Goal: Task Accomplishment & Management: Use online tool/utility

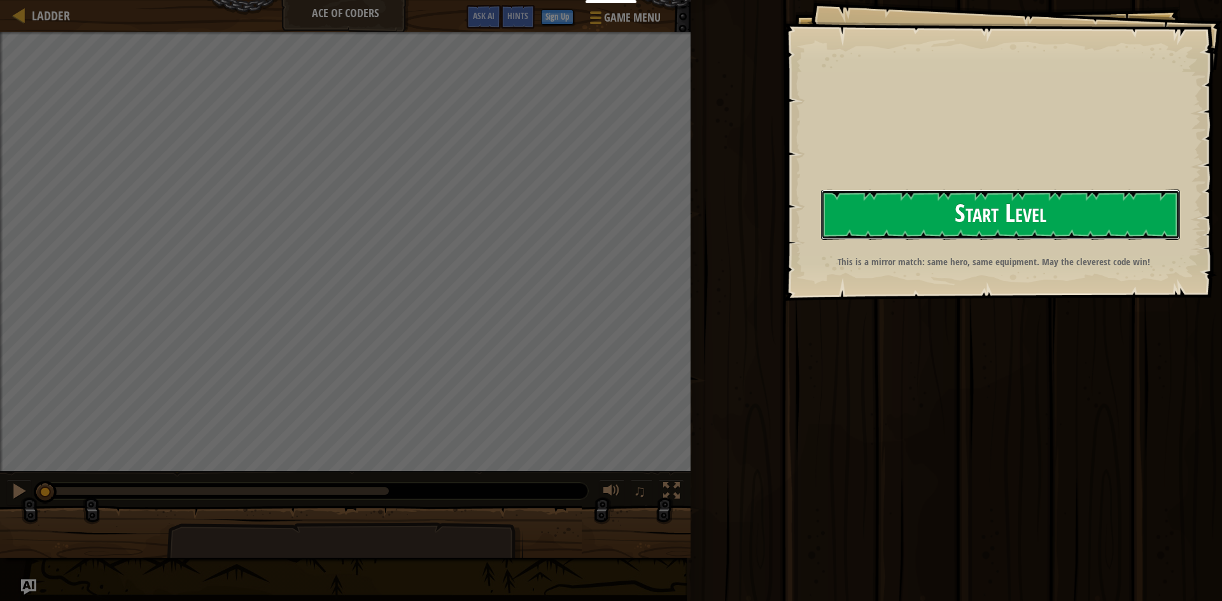
click at [1070, 201] on button "Start Level" at bounding box center [1000, 215] width 359 height 50
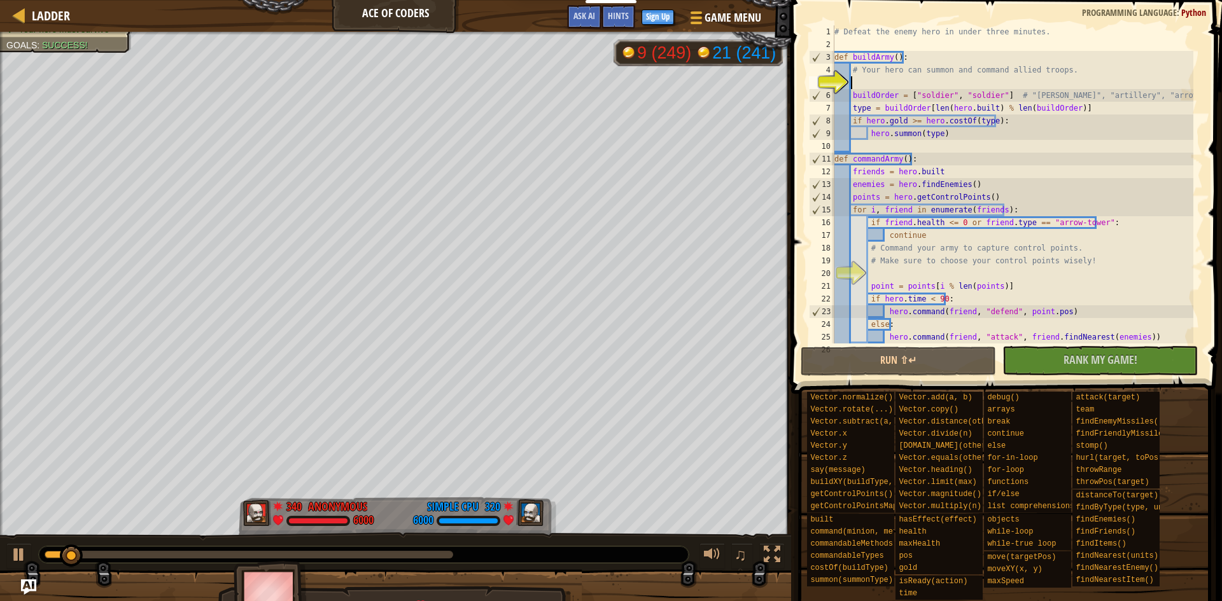
click at [875, 58] on div "# Defeat the enemy hero in under three minutes. def buildArmy ( ) : # Your hero…" at bounding box center [1012, 197] width 361 height 344
click at [834, 88] on div "5" at bounding box center [821, 82] width 25 height 13
type textarea "buildOrder = ["soldier", "soldier"] # "[PERSON_NAME]", "artillery", "arrow-towe…"
click at [1064, 370] on button "No New Code to Rank Rank My Game! Submitting... Submitted for Ranking Failed to…" at bounding box center [1099, 360] width 195 height 29
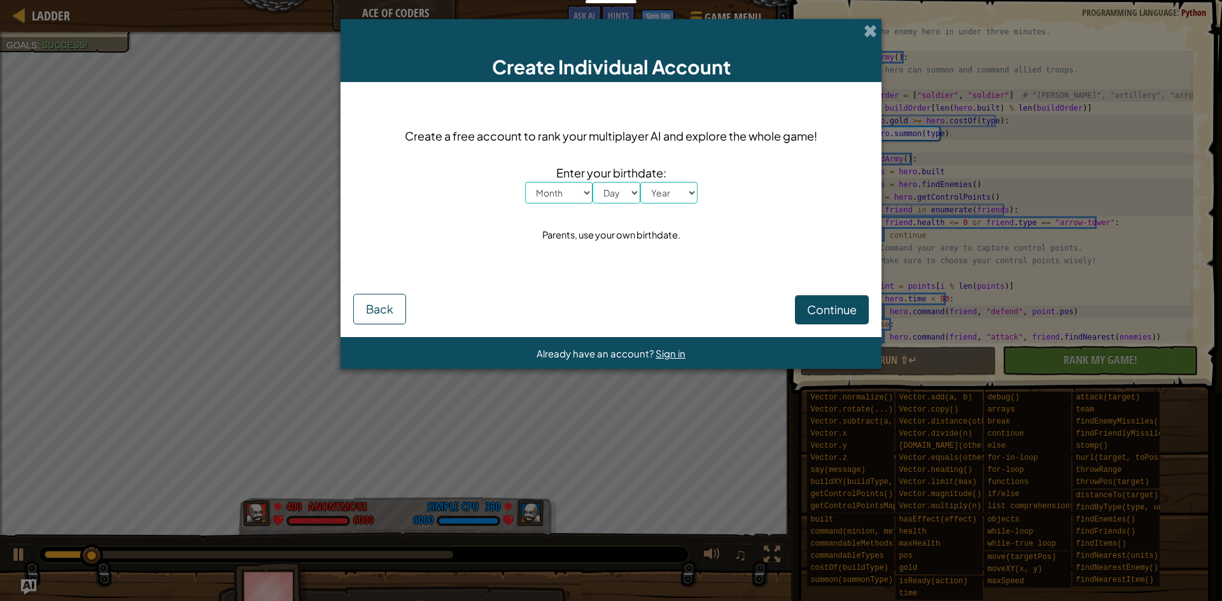
click at [553, 190] on select "Month January February March April May June July August September October Novem…" at bounding box center [558, 193] width 67 height 22
select select "7"
click at [525, 182] on select "Month January February March April May June July August September October Novem…" at bounding box center [558, 193] width 67 height 22
click at [625, 205] on div "Create a free account to rank your multiplayer AI and explore the whole game! E…" at bounding box center [610, 185] width 515 height 181
click at [633, 190] on select "Day 1 2 3 4 5 6 7 8 9 10 11 12 13 14 15 16 17 18 19 20 21 22 23 24 25 26 27 28 …" at bounding box center [616, 193] width 48 height 22
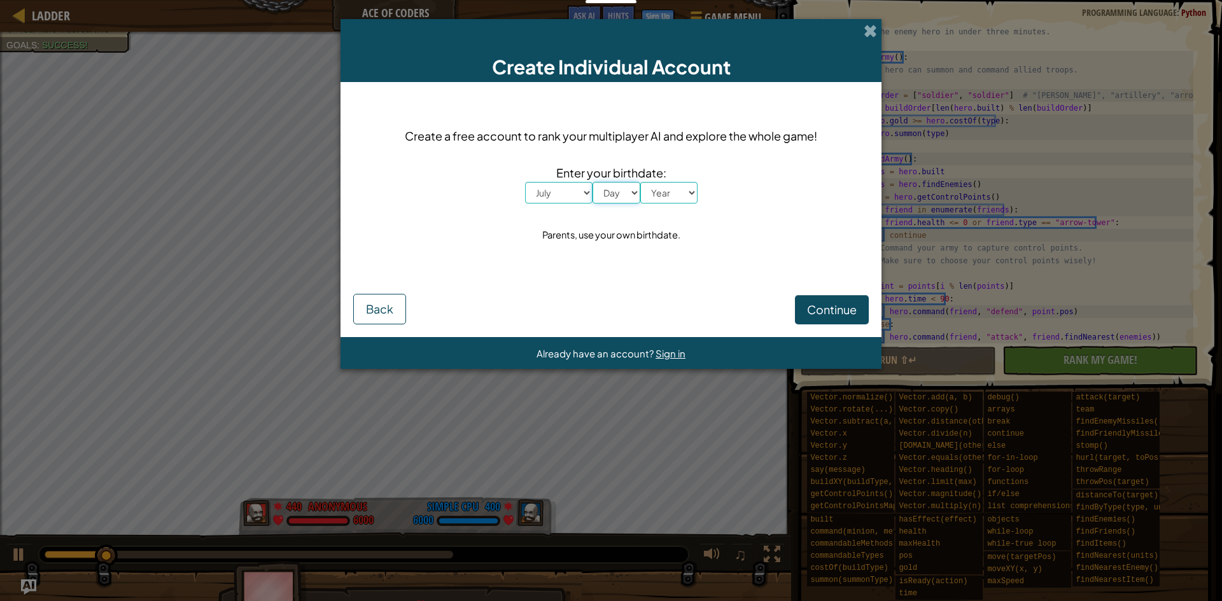
select select "18"
click at [592, 182] on select "Day 1 2 3 4 5 6 7 8 9 10 11 12 13 14 15 16 17 18 19 20 21 22 23 24 25 26 27 28 …" at bounding box center [616, 193] width 48 height 22
click at [678, 183] on select "Year [DATE] 2024 2023 2022 2021 2020 2019 2018 2017 2016 2015 2014 2013 2012 20…" at bounding box center [668, 193] width 57 height 22
select select "2007"
click at [640, 182] on select "Year [DATE] 2024 2023 2022 2021 2020 2019 2018 2017 2016 2015 2014 2013 2012 20…" at bounding box center [668, 193] width 57 height 22
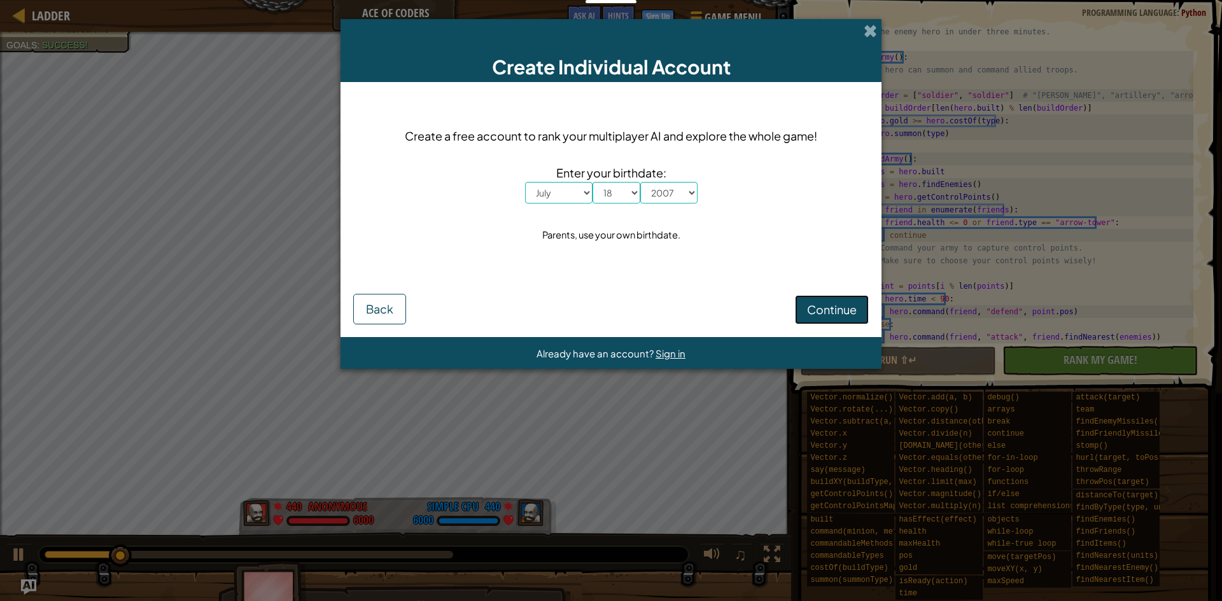
click at [813, 306] on span "Continue" at bounding box center [832, 309] width 50 height 15
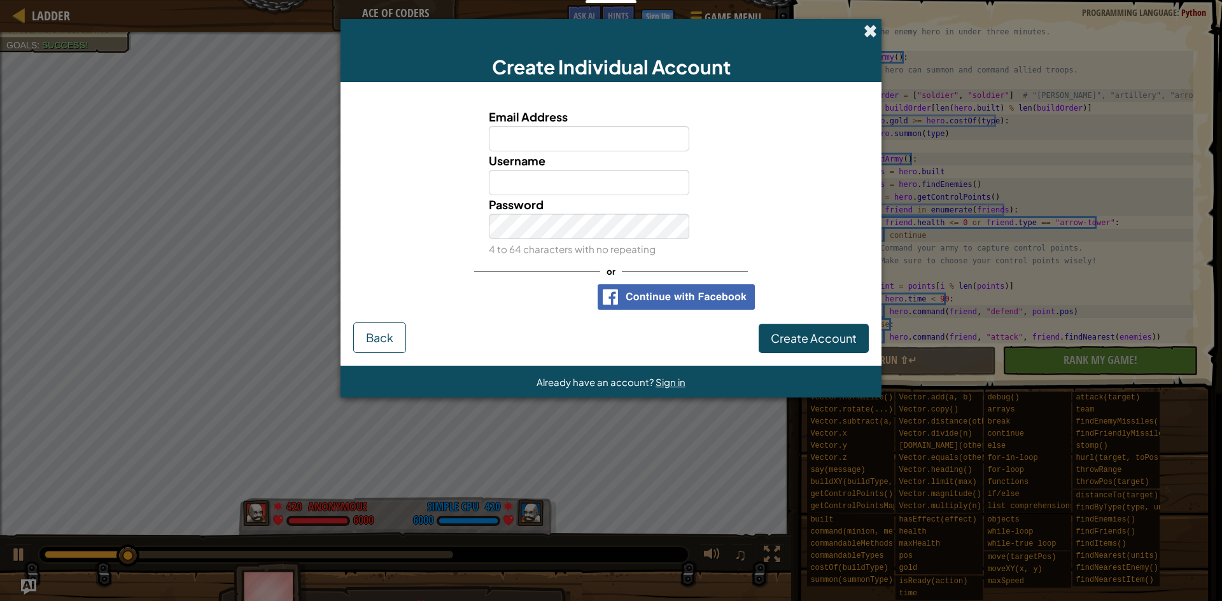
click at [865, 29] on span at bounding box center [870, 30] width 13 height 13
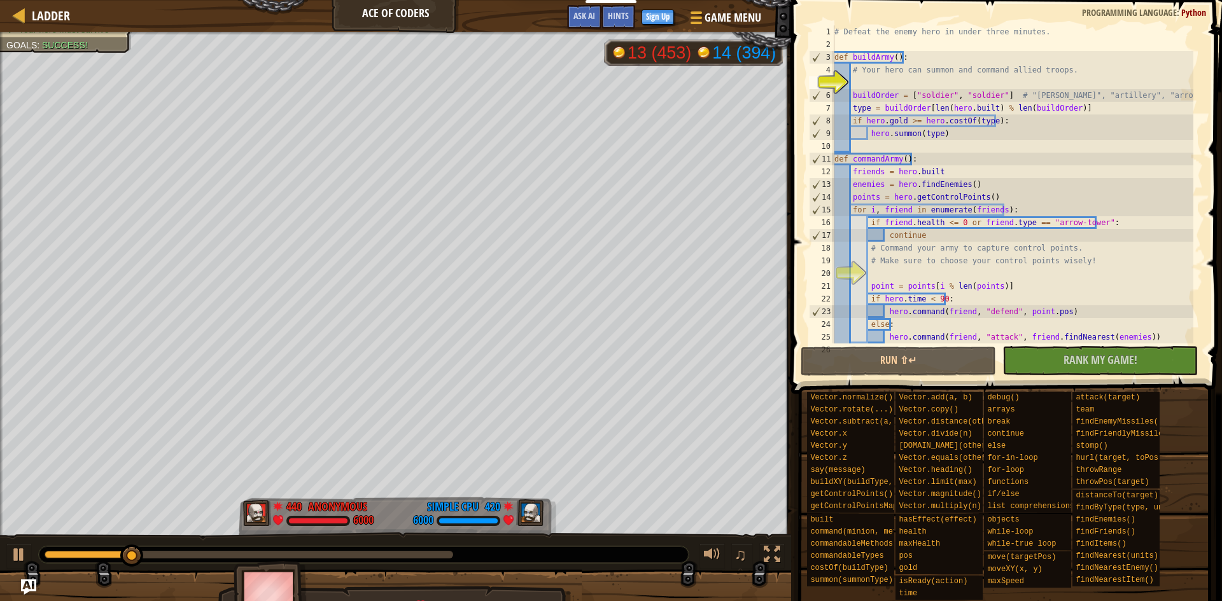
click at [895, 376] on span at bounding box center [1007, 178] width 441 height 431
click at [894, 365] on button "Run ⇧↵" at bounding box center [898, 361] width 195 height 29
type textarea "if [DOMAIN_NAME] <= 0 or friend.type == "arrow-tower":"
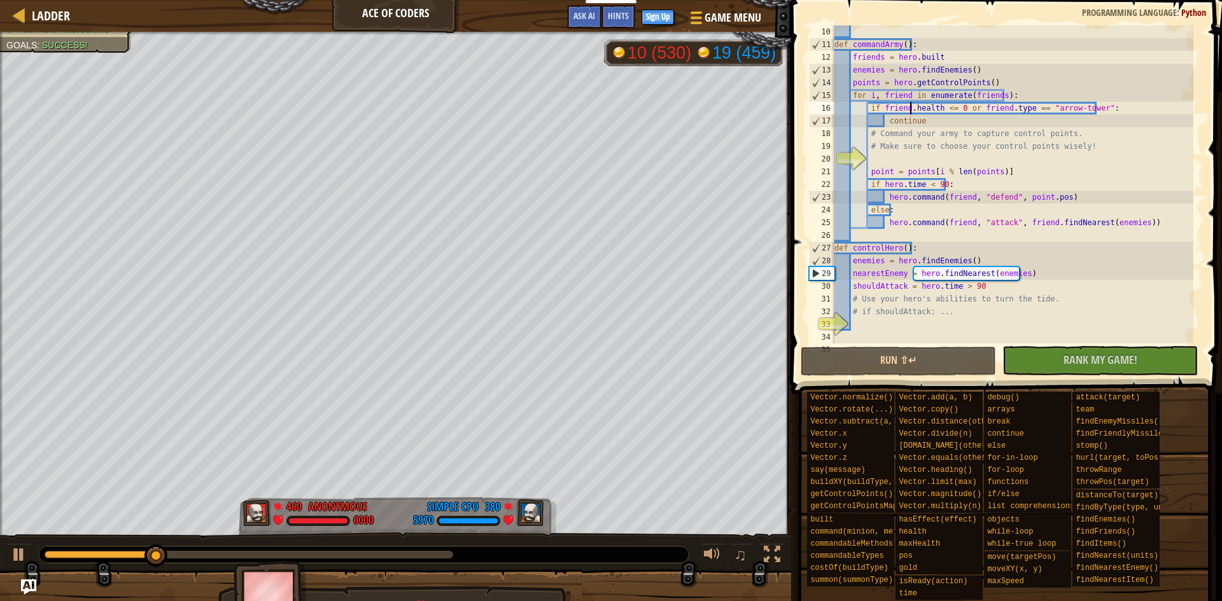
scroll to position [153, 0]
